Goal: Task Accomplishment & Management: Manage account settings

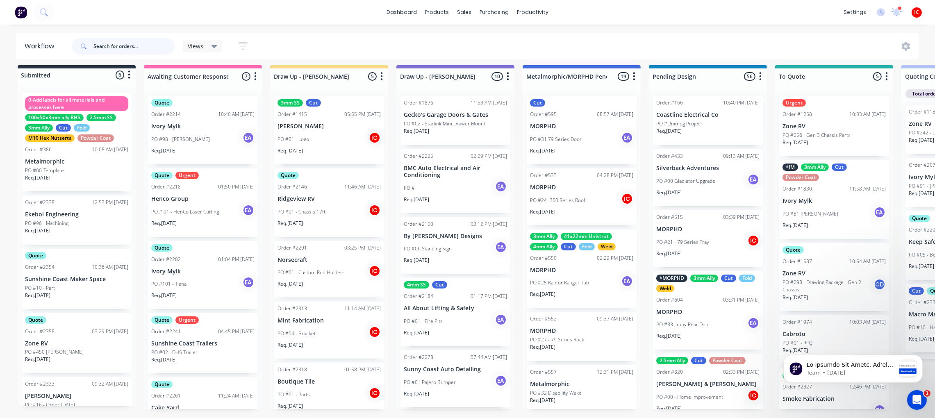
click at [108, 45] on input "text" at bounding box center [133, 46] width 81 height 16
type input "zone"
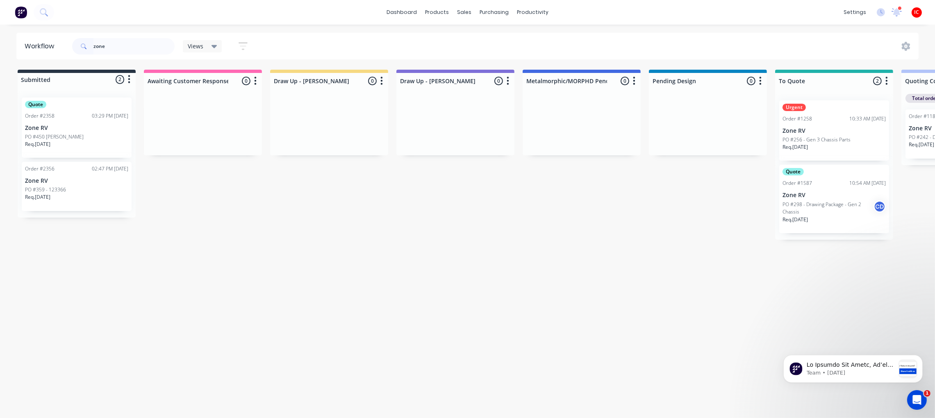
click at [82, 129] on p "Zone RV" at bounding box center [76, 128] width 103 height 7
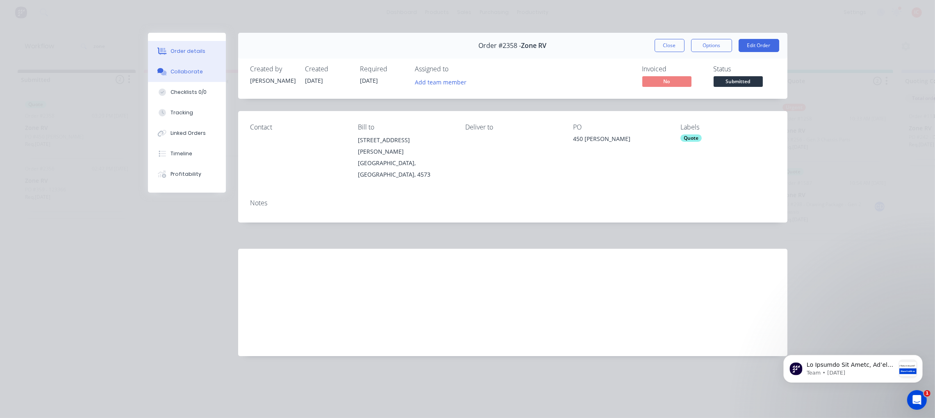
click at [185, 72] on div "Collaborate" at bounding box center [186, 71] width 32 height 7
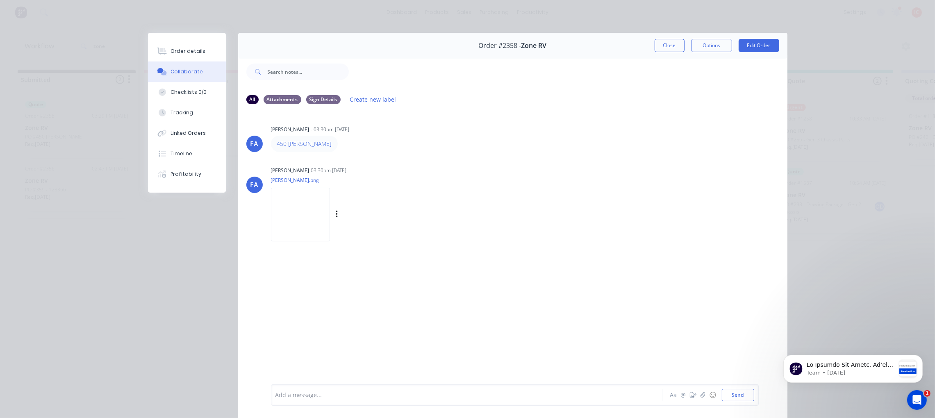
click at [309, 220] on img at bounding box center [300, 215] width 59 height 54
click at [293, 211] on img at bounding box center [300, 215] width 59 height 54
click at [654, 45] on button "Close" at bounding box center [669, 45] width 30 height 13
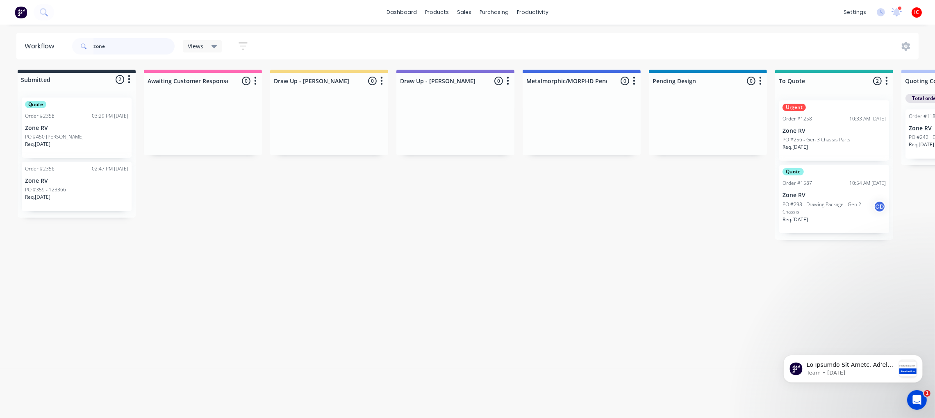
click at [153, 43] on input "zone" at bounding box center [133, 46] width 81 height 16
drag, startPoint x: 153, startPoint y: 44, endPoint x: 19, endPoint y: 43, distance: 134.0
click at [19, 43] on header "Workflow zone Views Save new view None (Default) edit [PERSON_NAME] edit [PERSO…" at bounding box center [467, 46] width 902 height 27
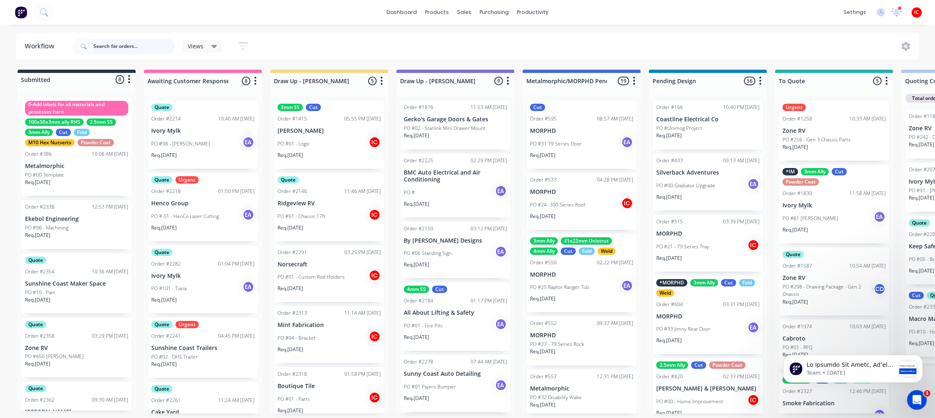
click at [114, 44] on input "text" at bounding box center [133, 46] width 81 height 16
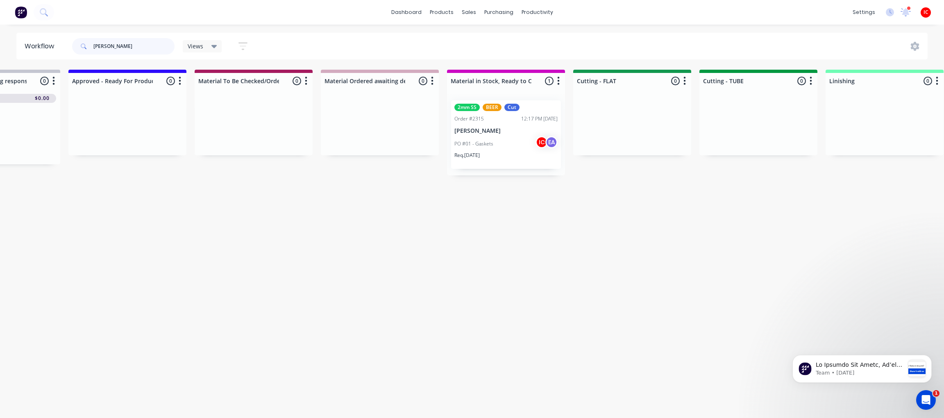
scroll to position [0, 1088]
click at [506, 144] on div "PO #01 - Gaskets IC EA" at bounding box center [502, 144] width 103 height 16
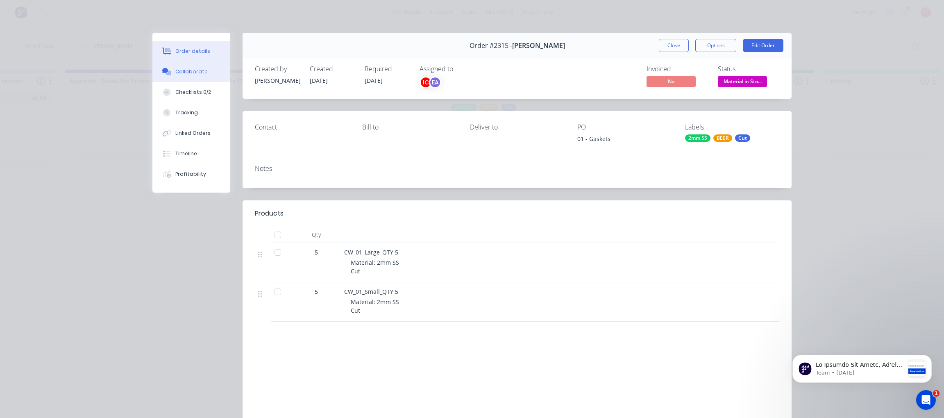
click at [195, 67] on button "Collaborate" at bounding box center [191, 71] width 78 height 20
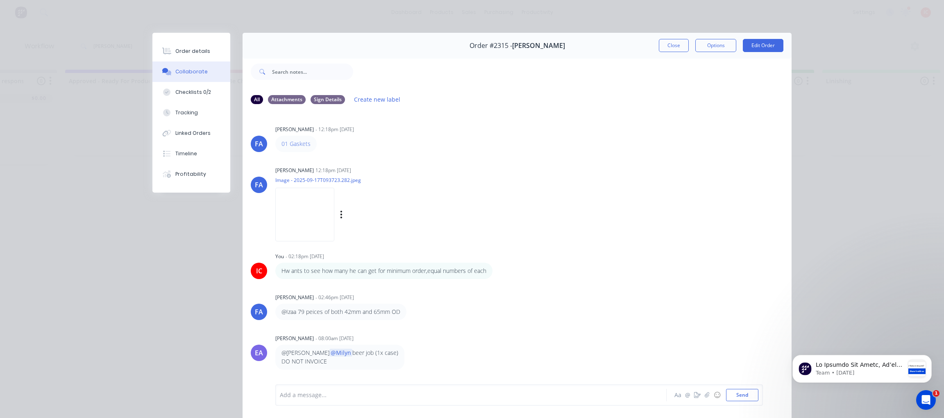
click at [298, 210] on img at bounding box center [304, 215] width 59 height 54
click at [182, 52] on div "Order details" at bounding box center [192, 51] width 35 height 7
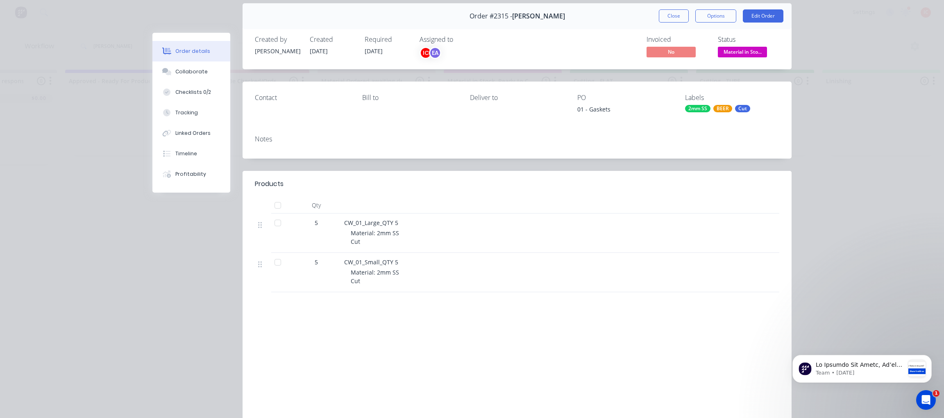
scroll to position [0, 0]
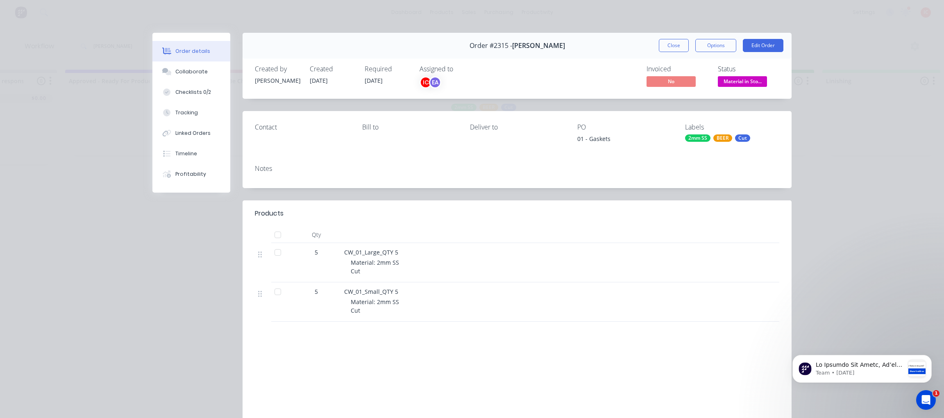
click at [865, 71] on div "Order details Collaborate Checklists 0/2 Tracking Linked Orders Timeline Profit…" at bounding box center [472, 209] width 944 height 418
click at [821, 29] on div "Order details Collaborate Checklists 0/2 Tracking Linked Orders Timeline Profit…" at bounding box center [472, 209] width 944 height 418
drag, startPoint x: 841, startPoint y: 166, endPoint x: 832, endPoint y: 162, distance: 9.6
click at [841, 166] on div "Order details Collaborate Checklists 0/2 Tracking Linked Orders Timeline Profit…" at bounding box center [472, 209] width 944 height 418
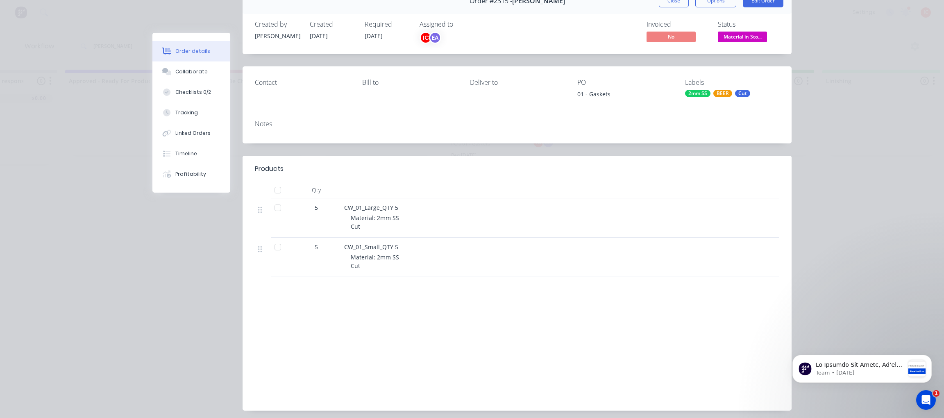
scroll to position [75, 0]
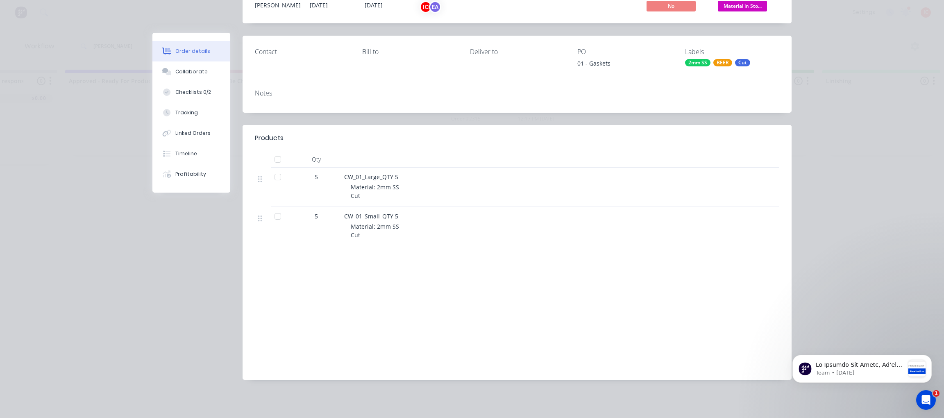
drag, startPoint x: 164, startPoint y: 228, endPoint x: 198, endPoint y: 167, distance: 69.1
click at [164, 228] on div "Order #2315 - [PERSON_NAME] Close Options Edit Order Created by [PERSON_NAME] C…" at bounding box center [471, 174] width 639 height 435
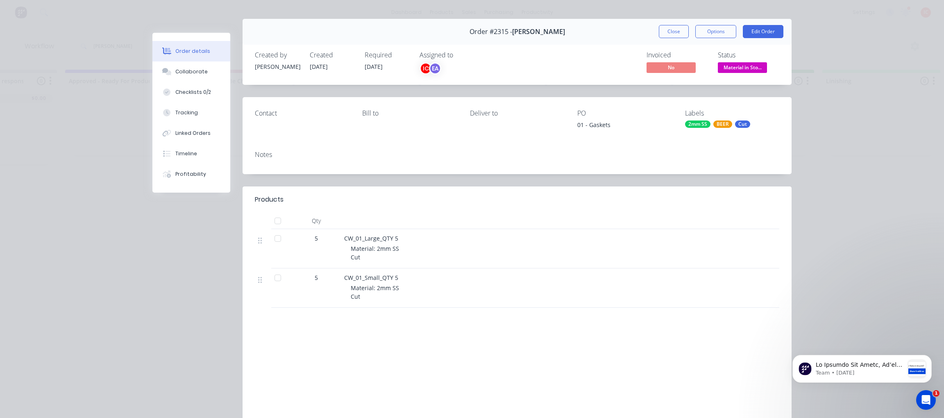
click at [126, 262] on div "Order details Collaborate Checklists 0/2 Tracking Linked Orders Timeline Profit…" at bounding box center [472, 209] width 944 height 418
click at [110, 199] on div "Order details Collaborate Checklists 0/2 Tracking Linked Orders Timeline Profit…" at bounding box center [472, 209] width 944 height 418
drag, startPoint x: 40, startPoint y: 215, endPoint x: 43, endPoint y: 206, distance: 10.0
click at [43, 211] on div "Order details Collaborate Checklists 0/2 Tracking Linked Orders Timeline Profit…" at bounding box center [472, 209] width 944 height 418
drag, startPoint x: 842, startPoint y: 142, endPoint x: 854, endPoint y: 127, distance: 18.6
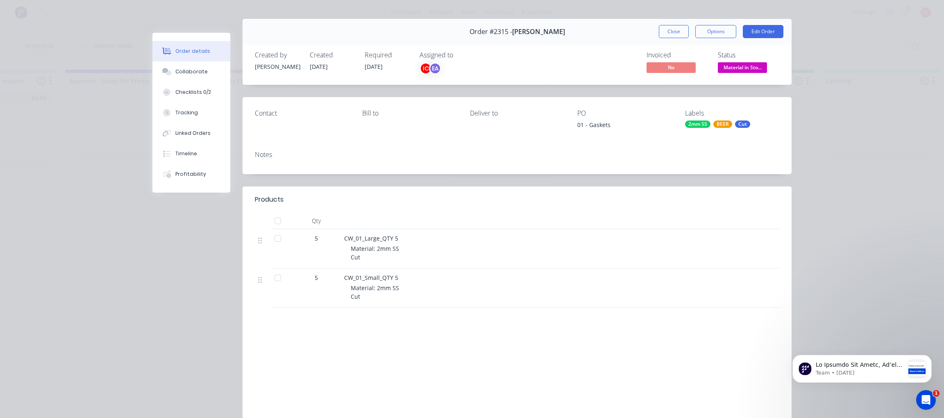
click at [845, 141] on div "Order details Collaborate Checklists 0/2 Tracking Linked Orders Timeline Profit…" at bounding box center [472, 209] width 944 height 418
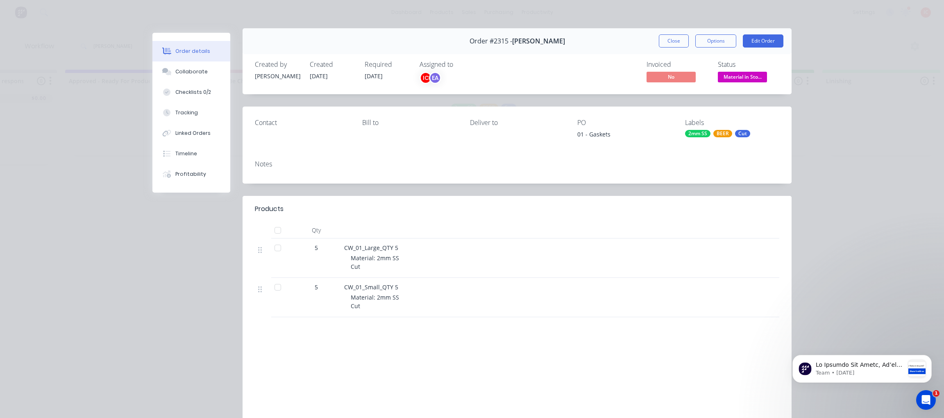
scroll to position [0, 0]
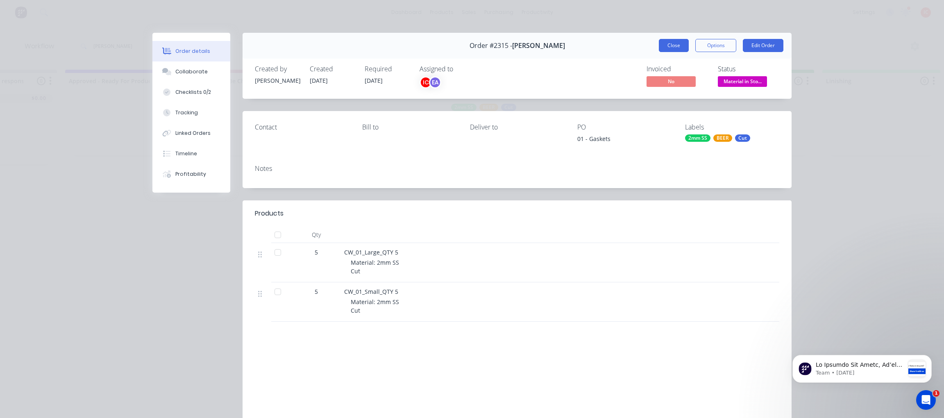
click at [661, 44] on button "Close" at bounding box center [674, 45] width 30 height 13
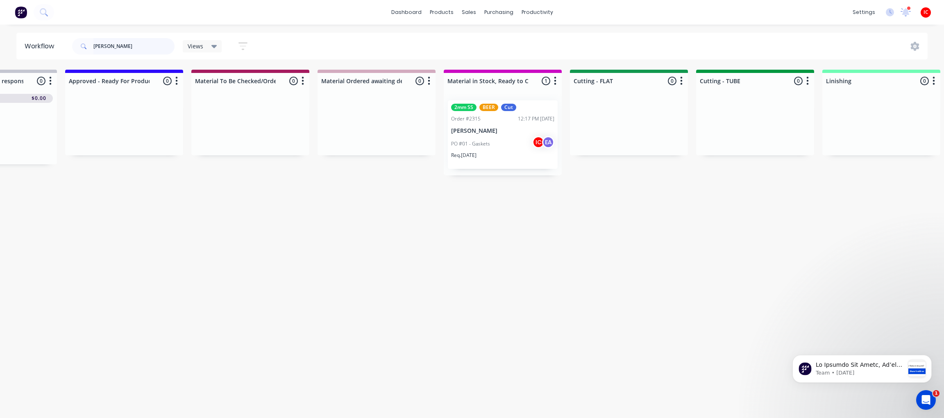
drag, startPoint x: 131, startPoint y: 43, endPoint x: 62, endPoint y: 43, distance: 68.8
click at [62, 43] on header "Workflow cody Views Save new view None (Default) edit [PERSON_NAME] edit [PERSO…" at bounding box center [472, 46] width 912 height 27
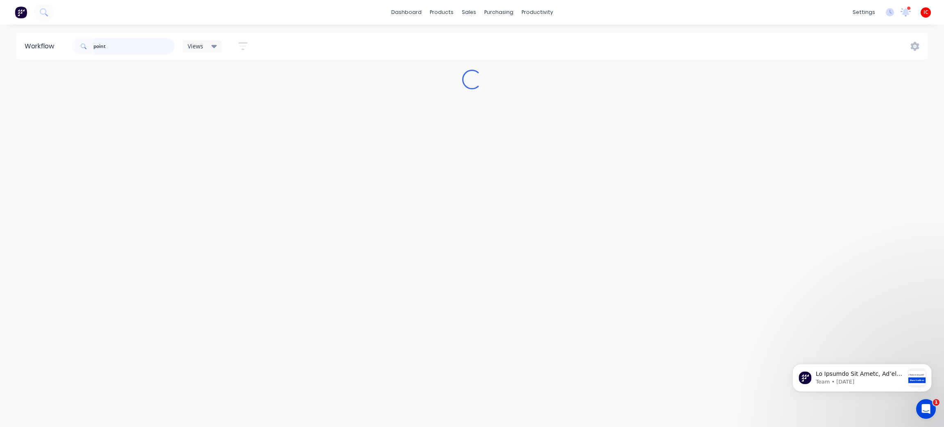
type input "point"
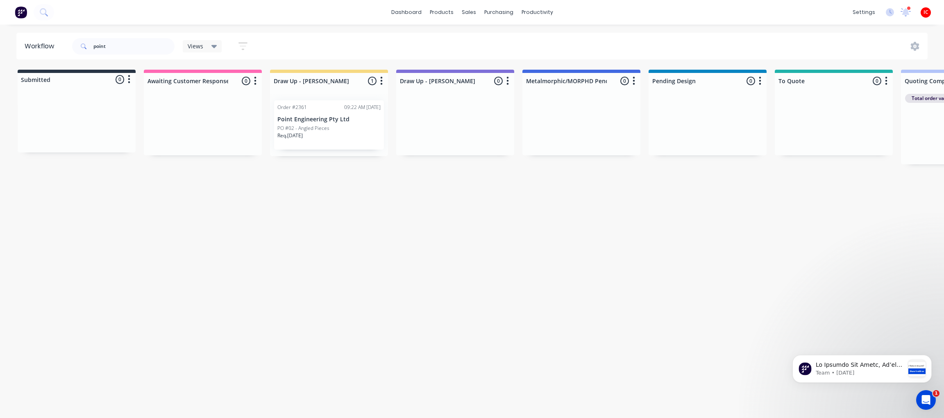
click at [334, 131] on div "PO #02 - Angled Pieces" at bounding box center [328, 128] width 103 height 7
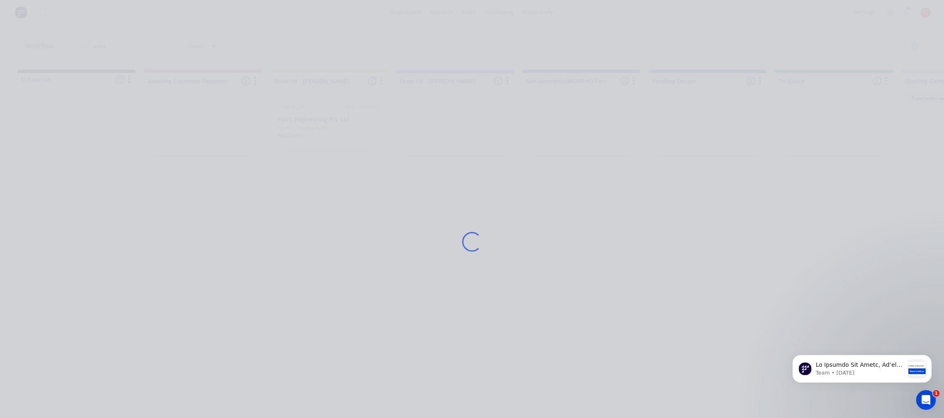
click at [107, 24] on div "Loading..." at bounding box center [472, 209] width 944 height 418
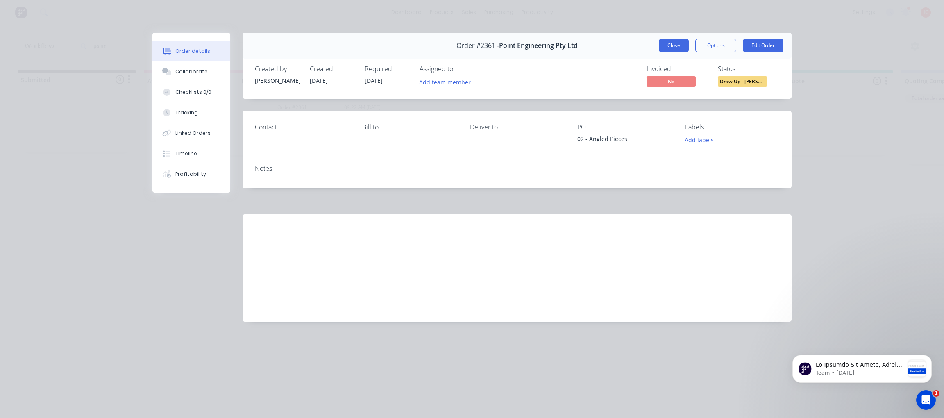
click at [672, 46] on button "Close" at bounding box center [674, 45] width 30 height 13
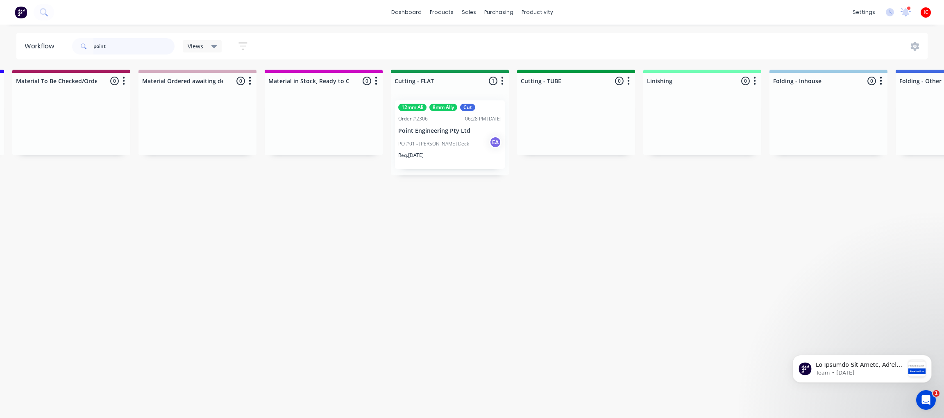
scroll to position [0, 1312]
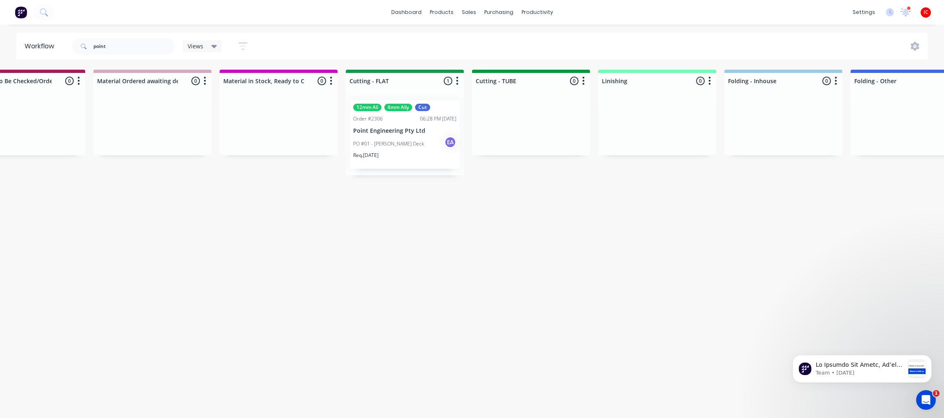
click at [393, 129] on p "Point Engineering Pty Ltd" at bounding box center [404, 130] width 103 height 7
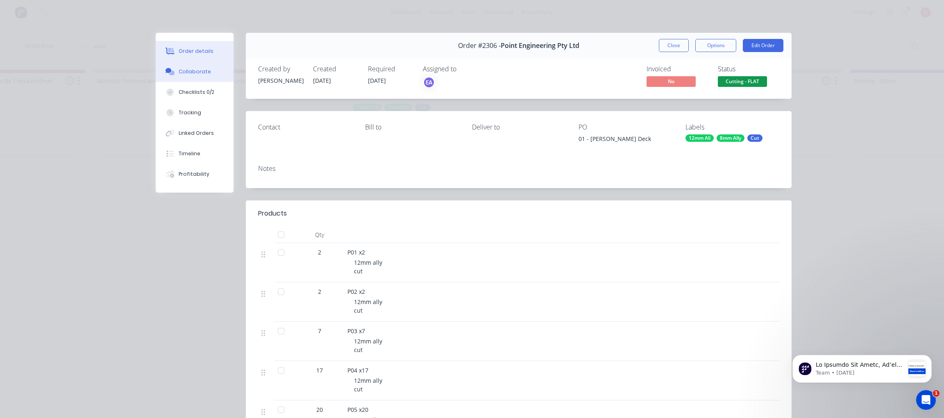
click at [185, 73] on div "Collaborate" at bounding box center [195, 71] width 32 height 7
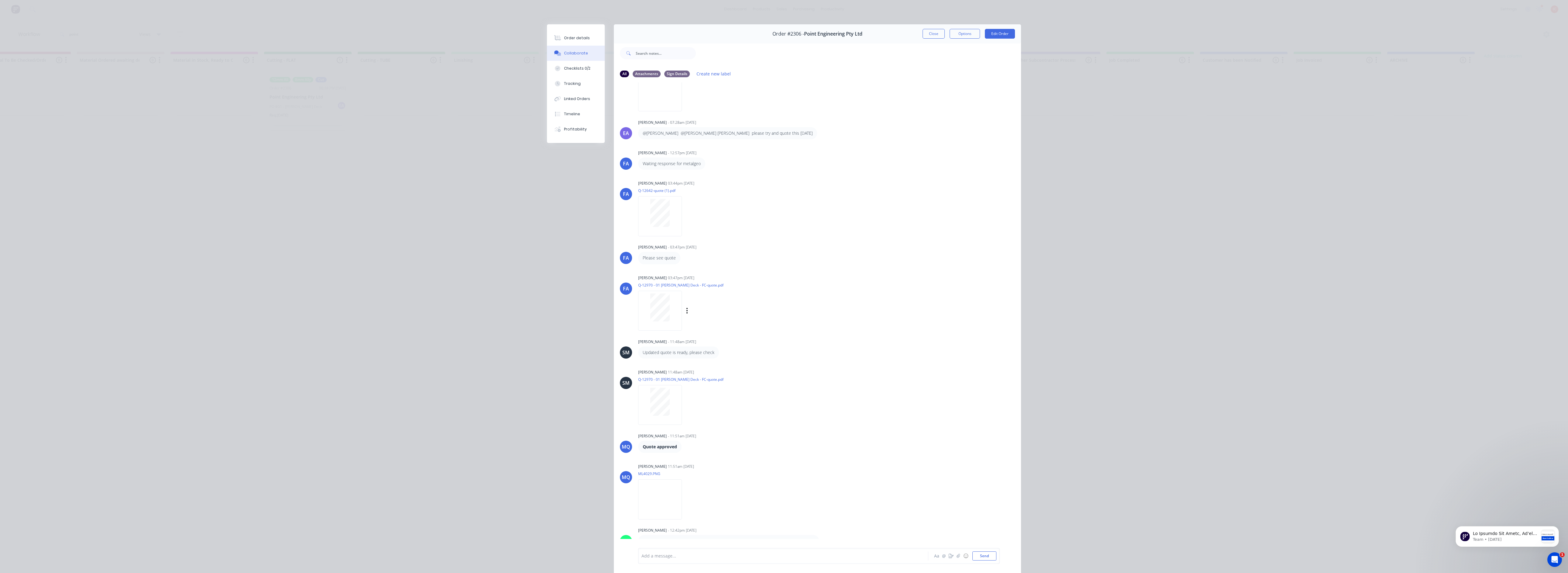
scroll to position [61, 0]
